Goal: Check status: Check status

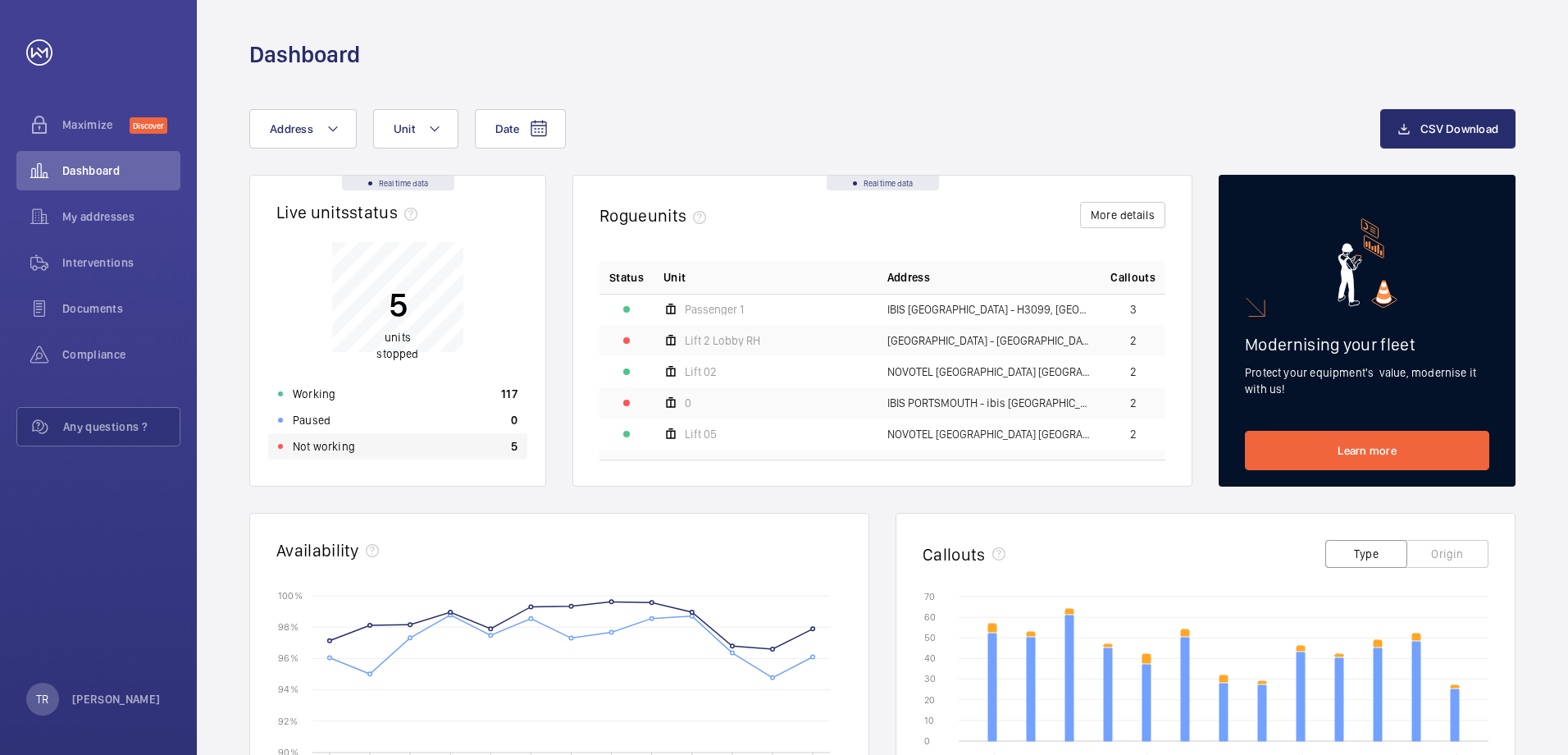
click at [318, 442] on p "Not working" at bounding box center [323, 446] width 62 height 16
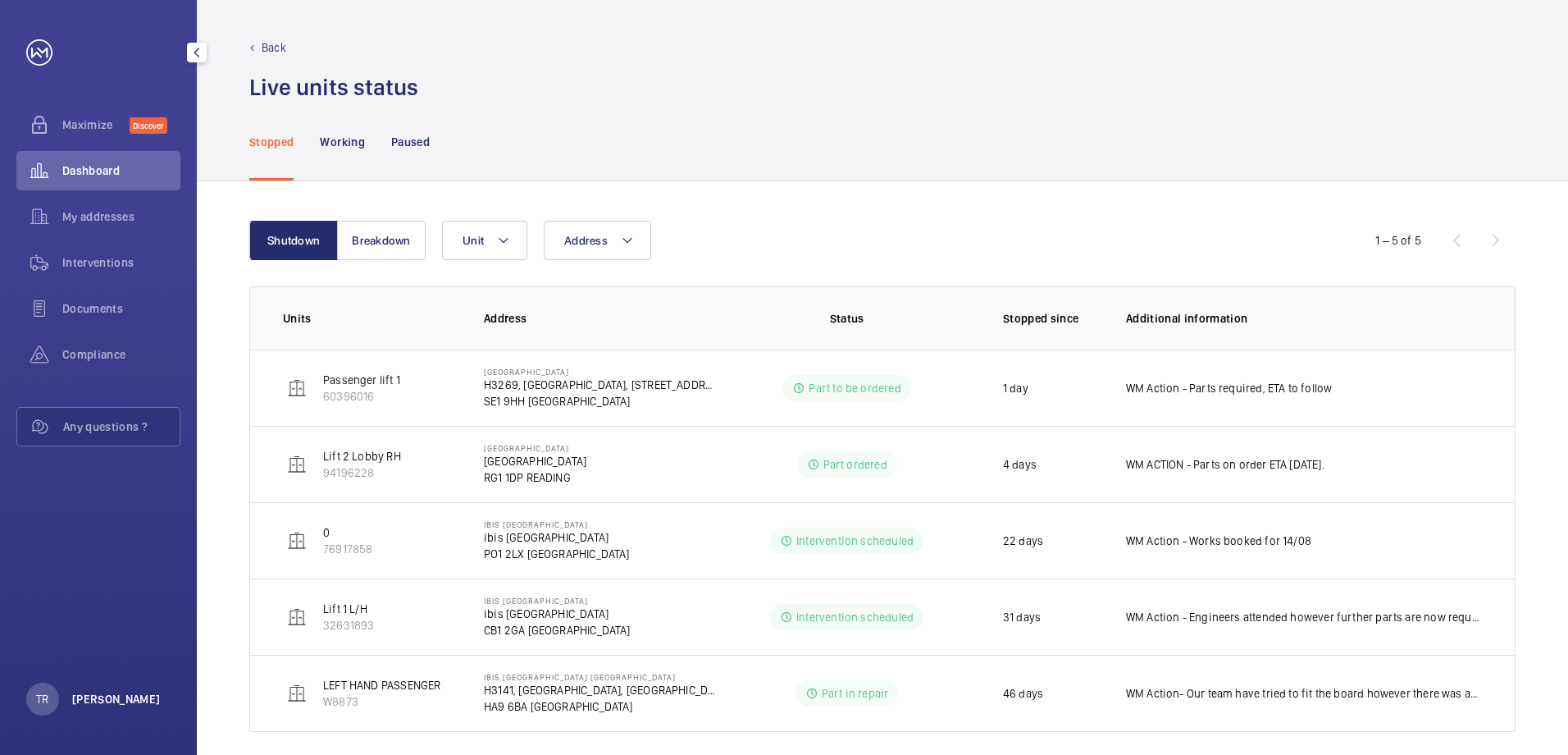
click at [110, 699] on p "[PERSON_NAME]" at bounding box center [116, 699] width 88 height 16
click at [970, 94] on div at bounding box center [784, 377] width 1568 height 755
